Goal: Transaction & Acquisition: Purchase product/service

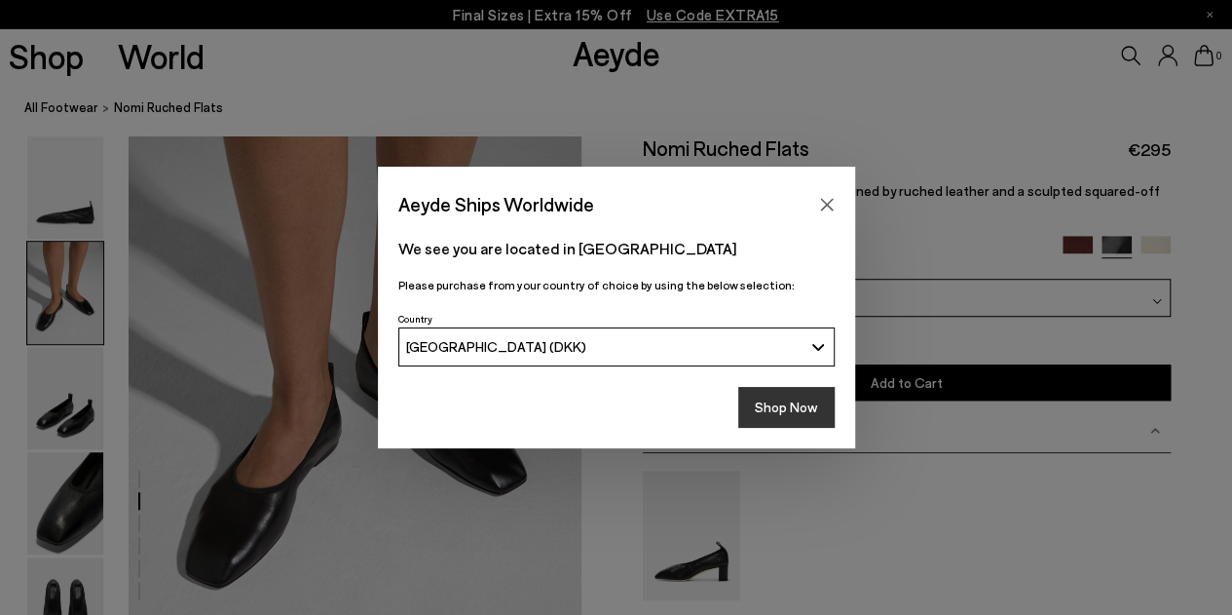
scroll to position [556, 0]
click at [777, 414] on button "Shop Now" at bounding box center [786, 407] width 96 height 41
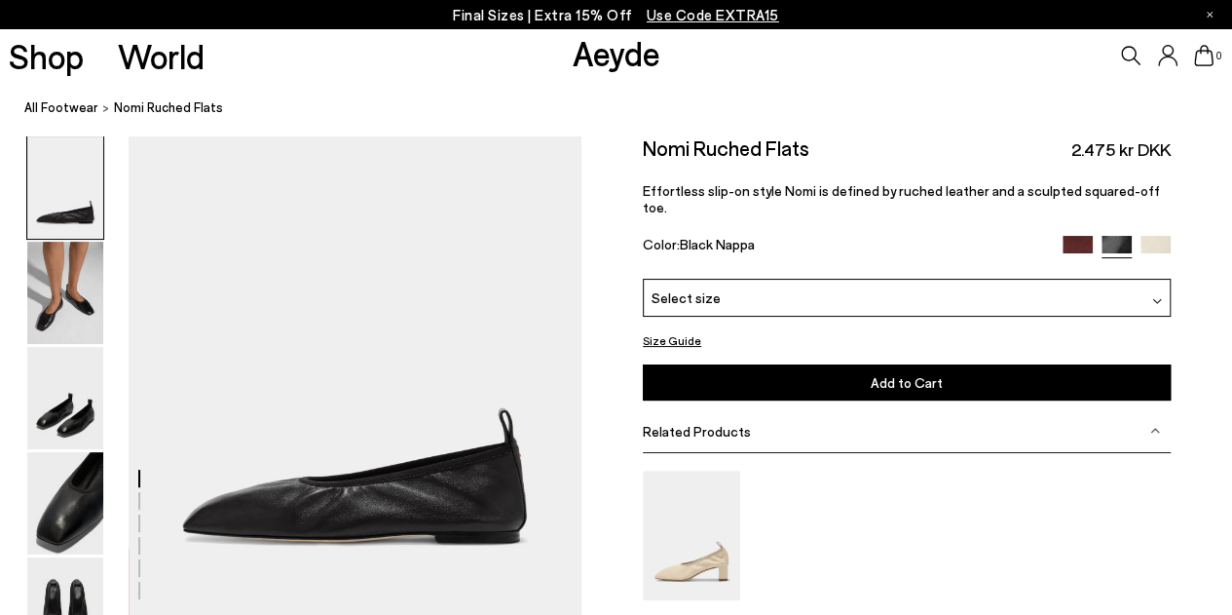
click at [1073, 236] on img at bounding box center [1078, 251] width 30 height 30
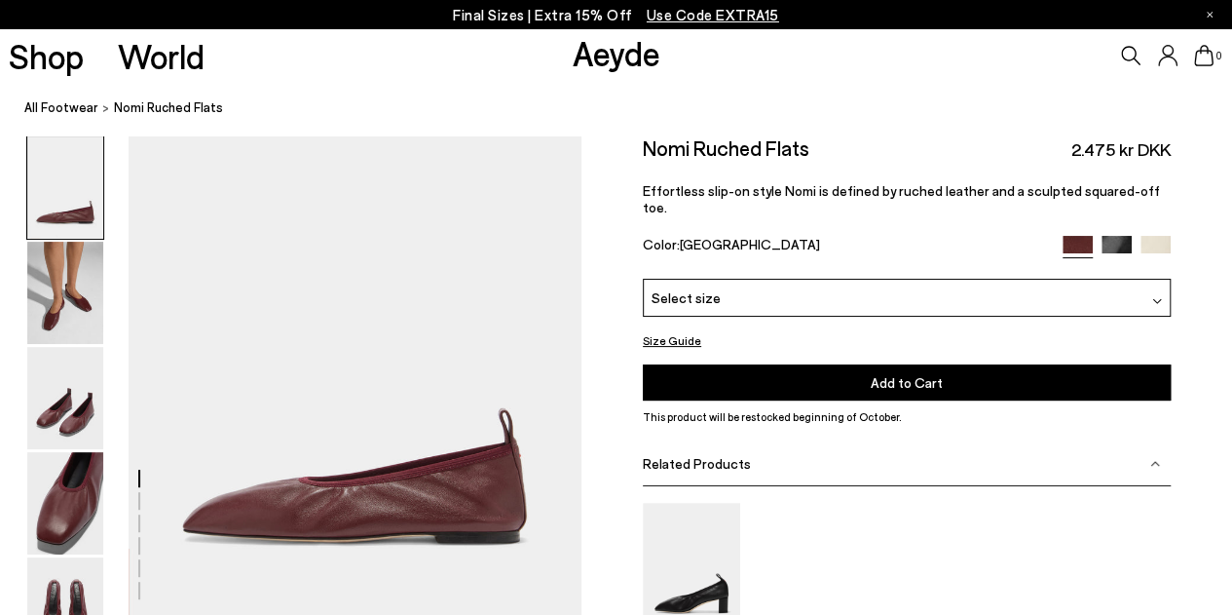
click at [1111, 236] on img at bounding box center [1117, 251] width 30 height 30
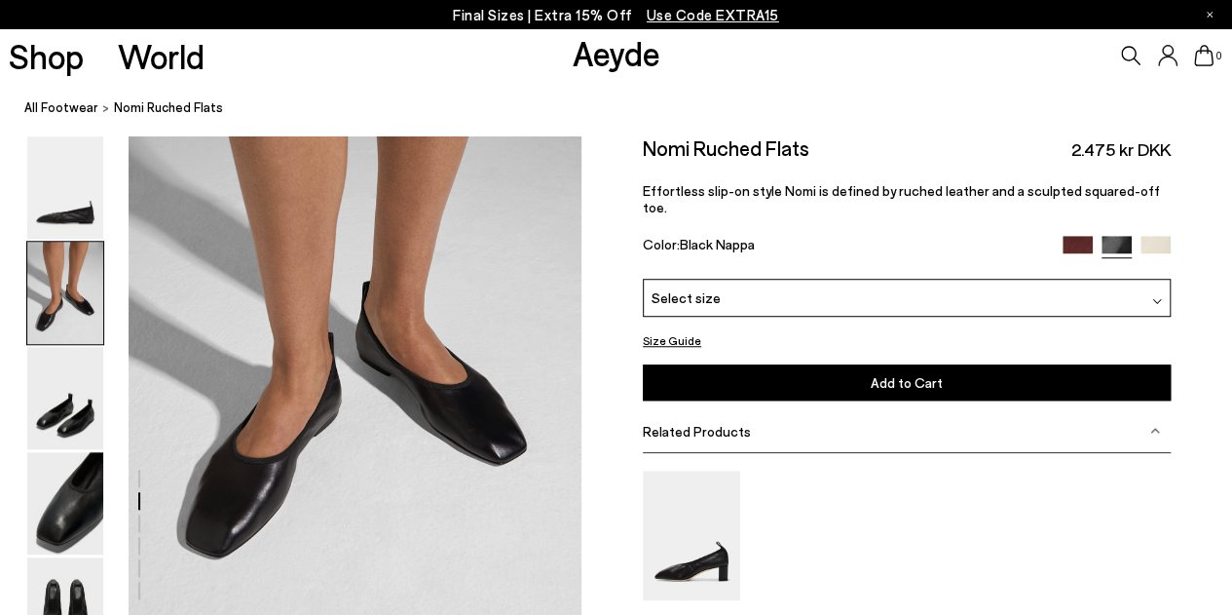
scroll to position [592, 0]
